Goal: Find specific page/section: Find specific page/section

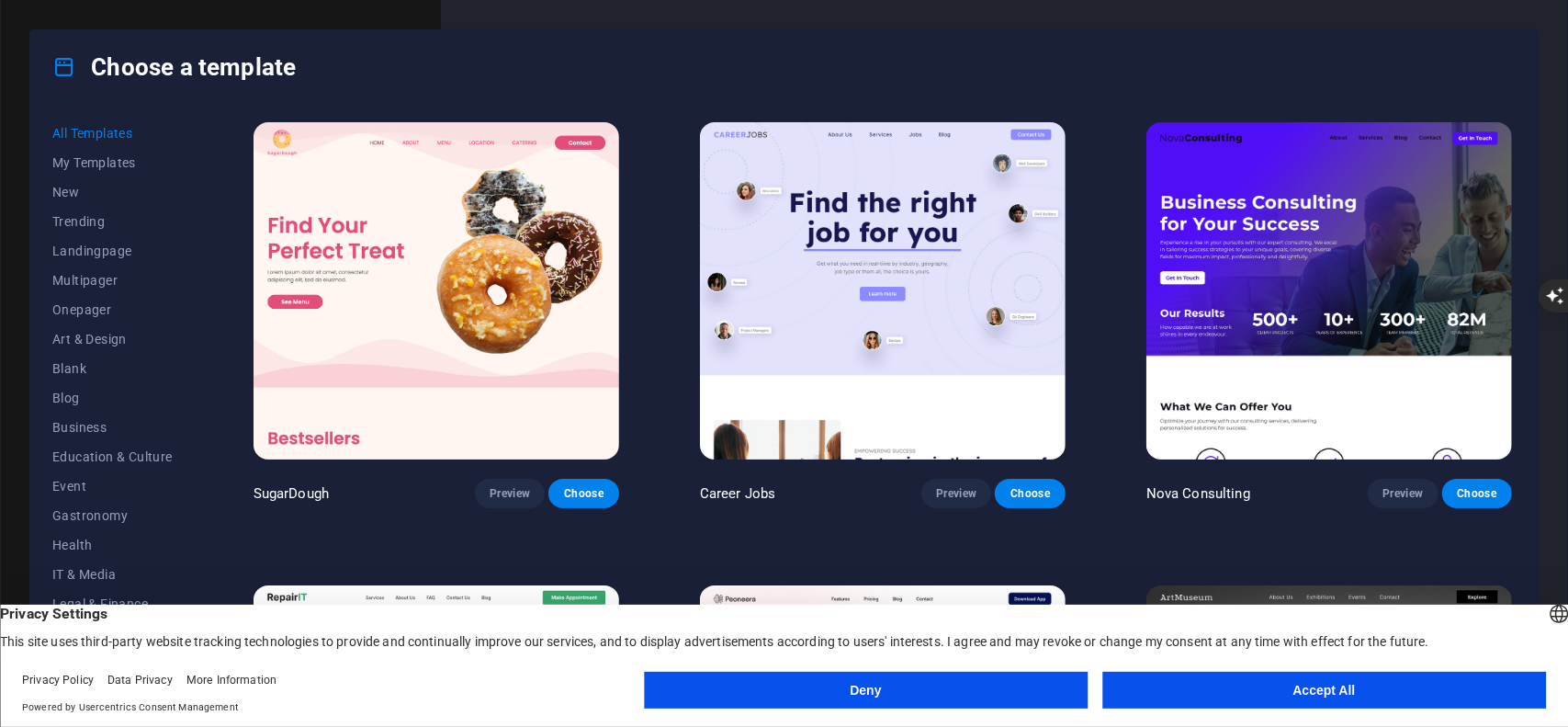
click at [1249, 692] on button "Accept All" at bounding box center [1324, 689] width 444 height 37
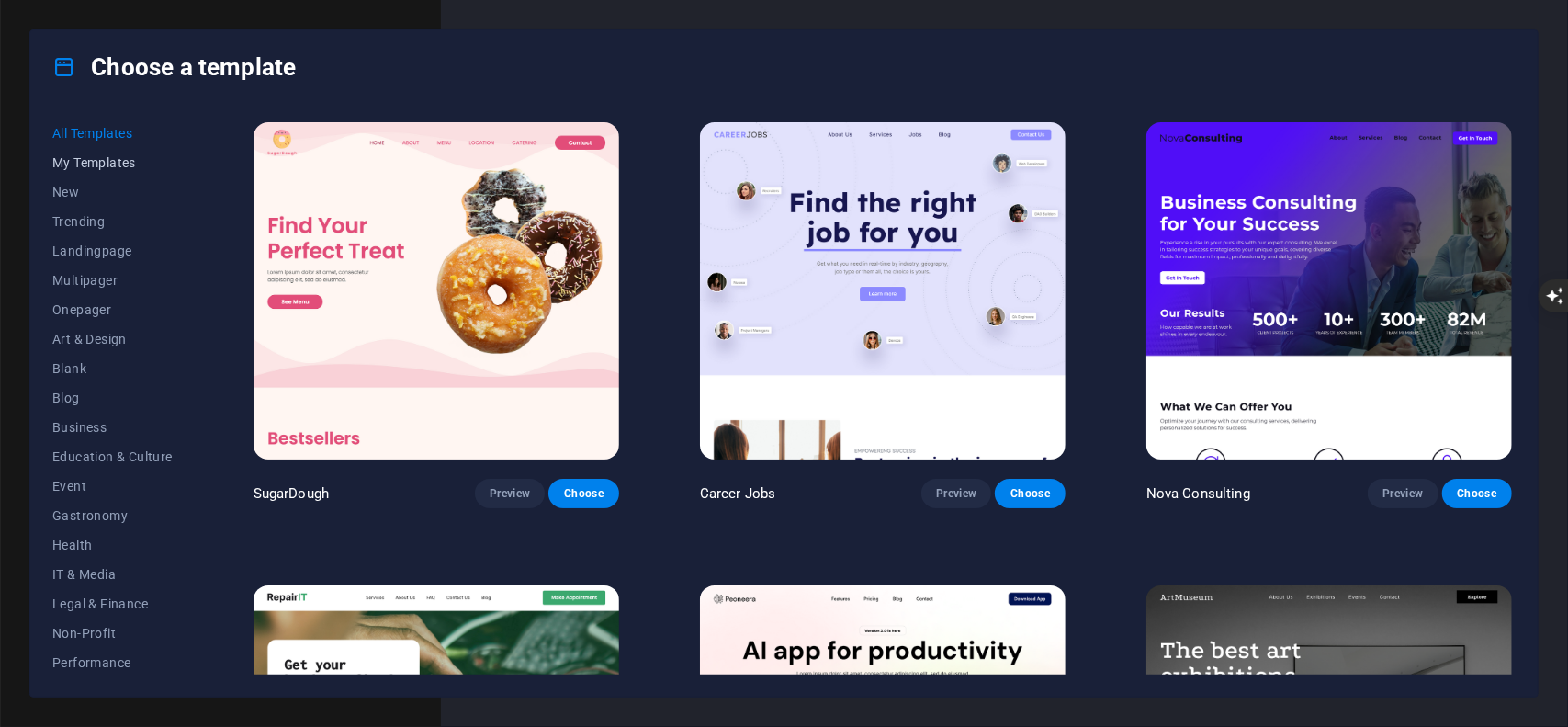
click at [114, 162] on span "My Templates" at bounding box center [113, 163] width 120 height 15
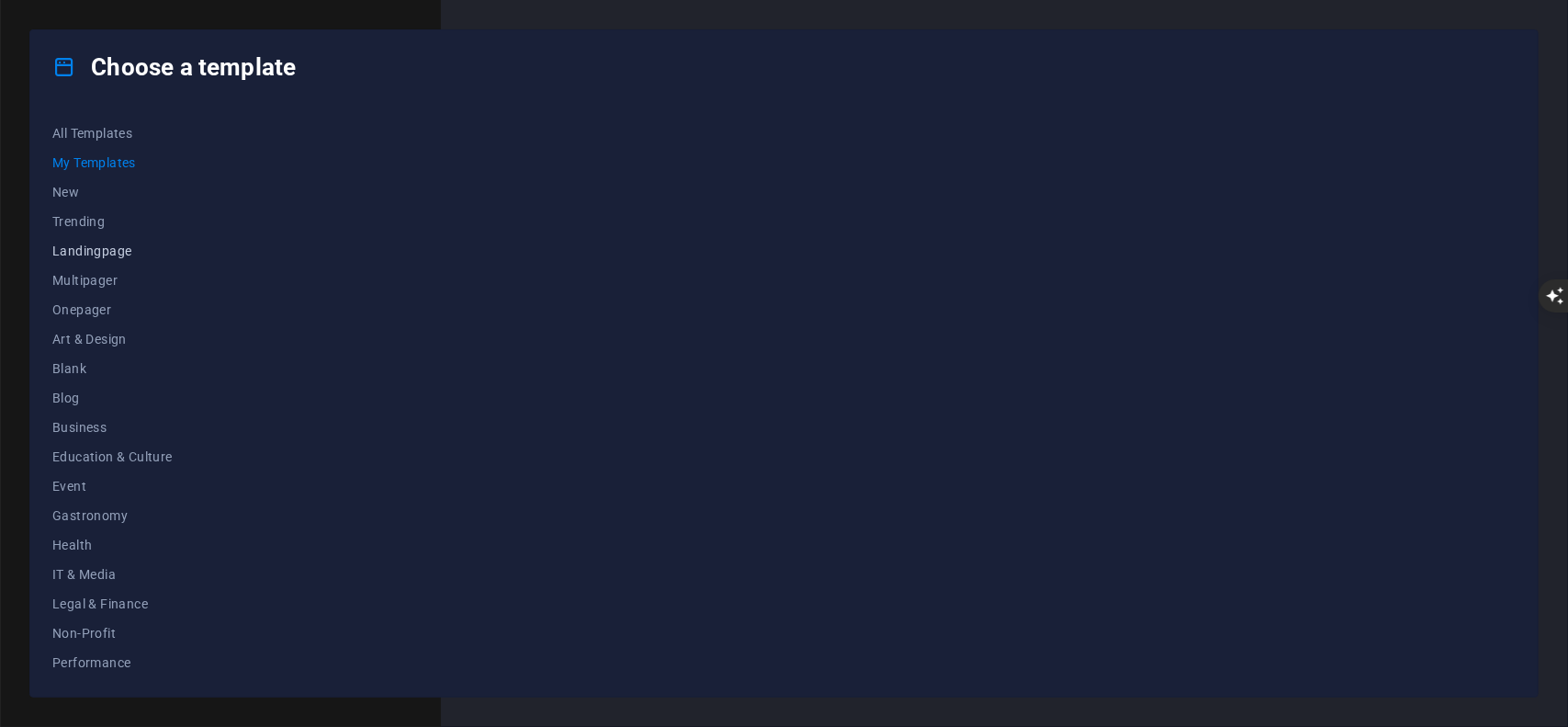
click at [95, 246] on span "Landingpage" at bounding box center [113, 251] width 120 height 15
